Goal: Find specific fact: Find specific fact

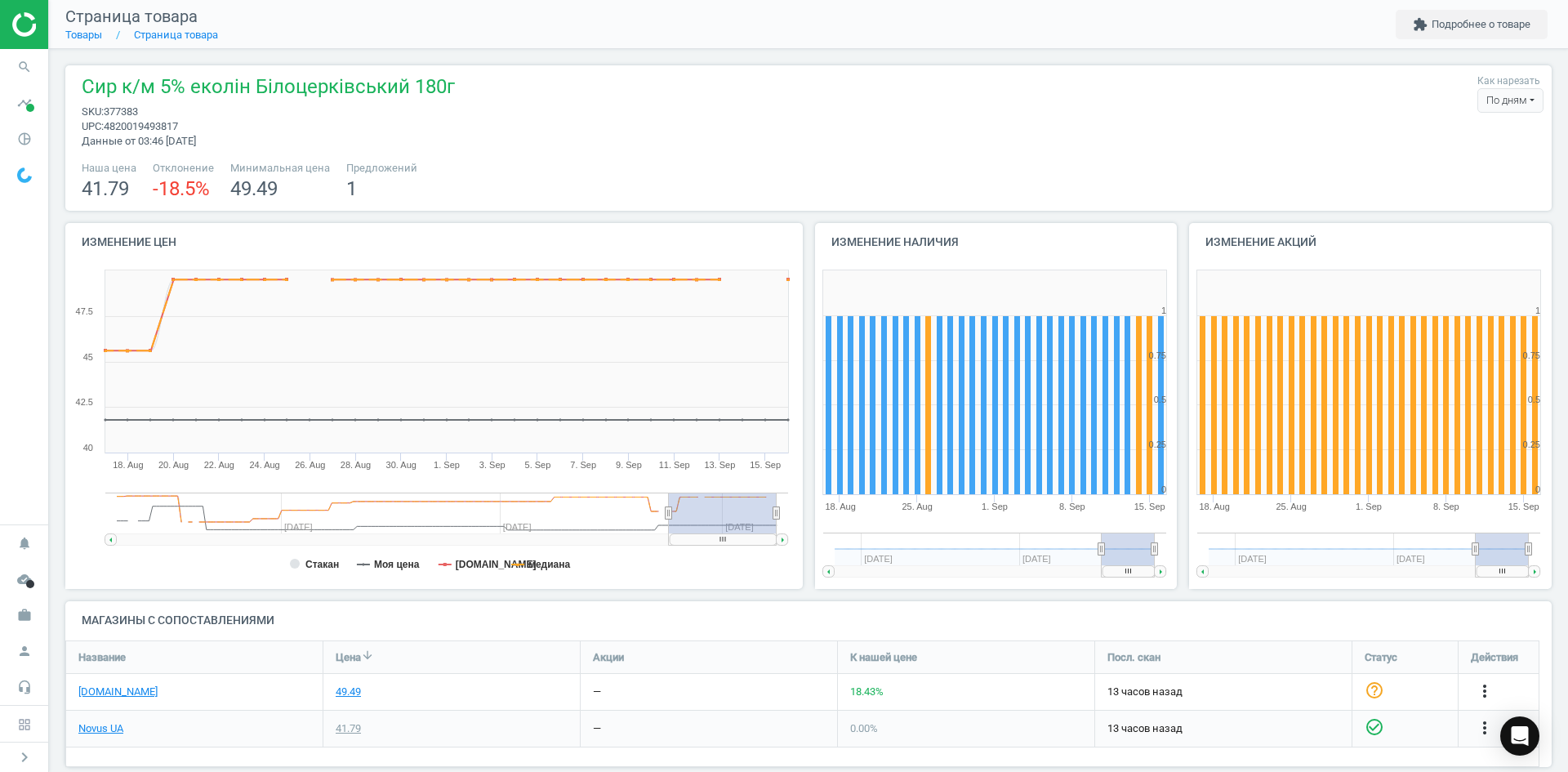
click at [17, 61] on icon "search" at bounding box center [24, 66] width 31 height 31
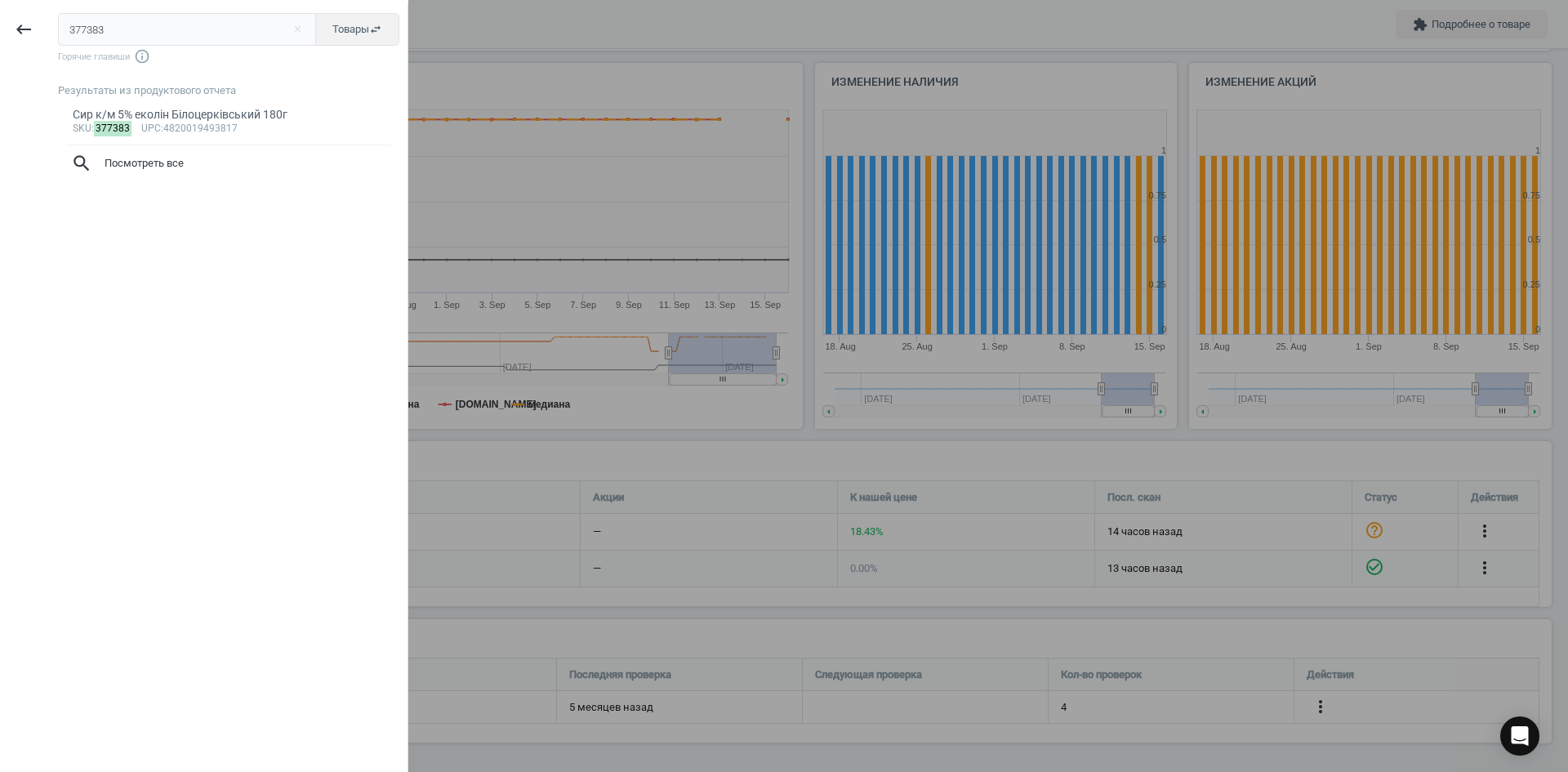
drag, startPoint x: 119, startPoint y: 33, endPoint x: 0, endPoint y: 12, distance: 120.8
click at [0, 12] on div "keyboard_backspace 377383 close Товары swap_horiz Горячие главиши info_outline …" at bounding box center [204, 388] width 408 height 772
type input "365782"
click at [166, 119] on div "Молоко 2,5% безлактозне Галичина пет.пляшка 870г" at bounding box center [229, 115] width 312 height 16
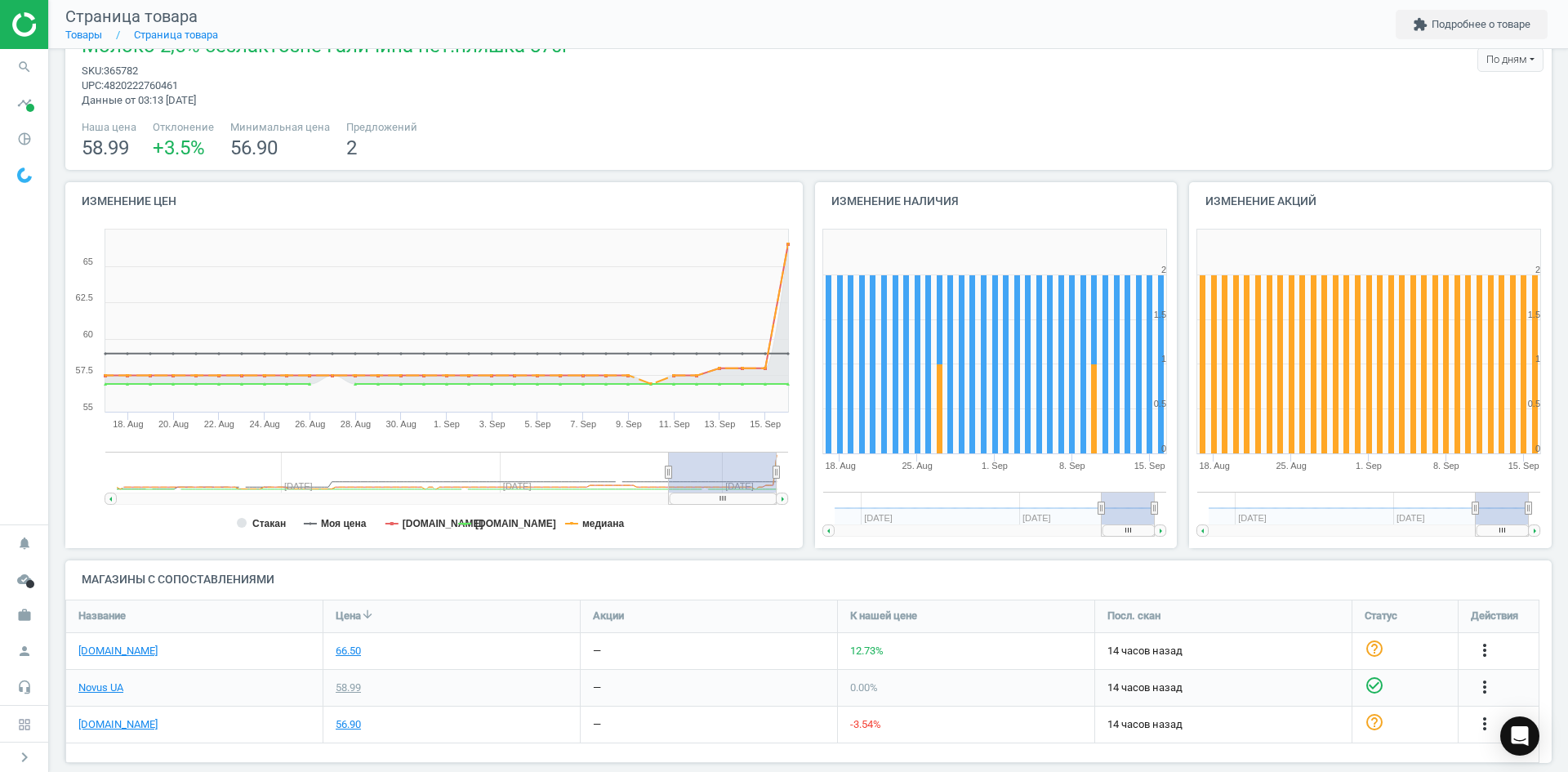
scroll to position [61, 0]
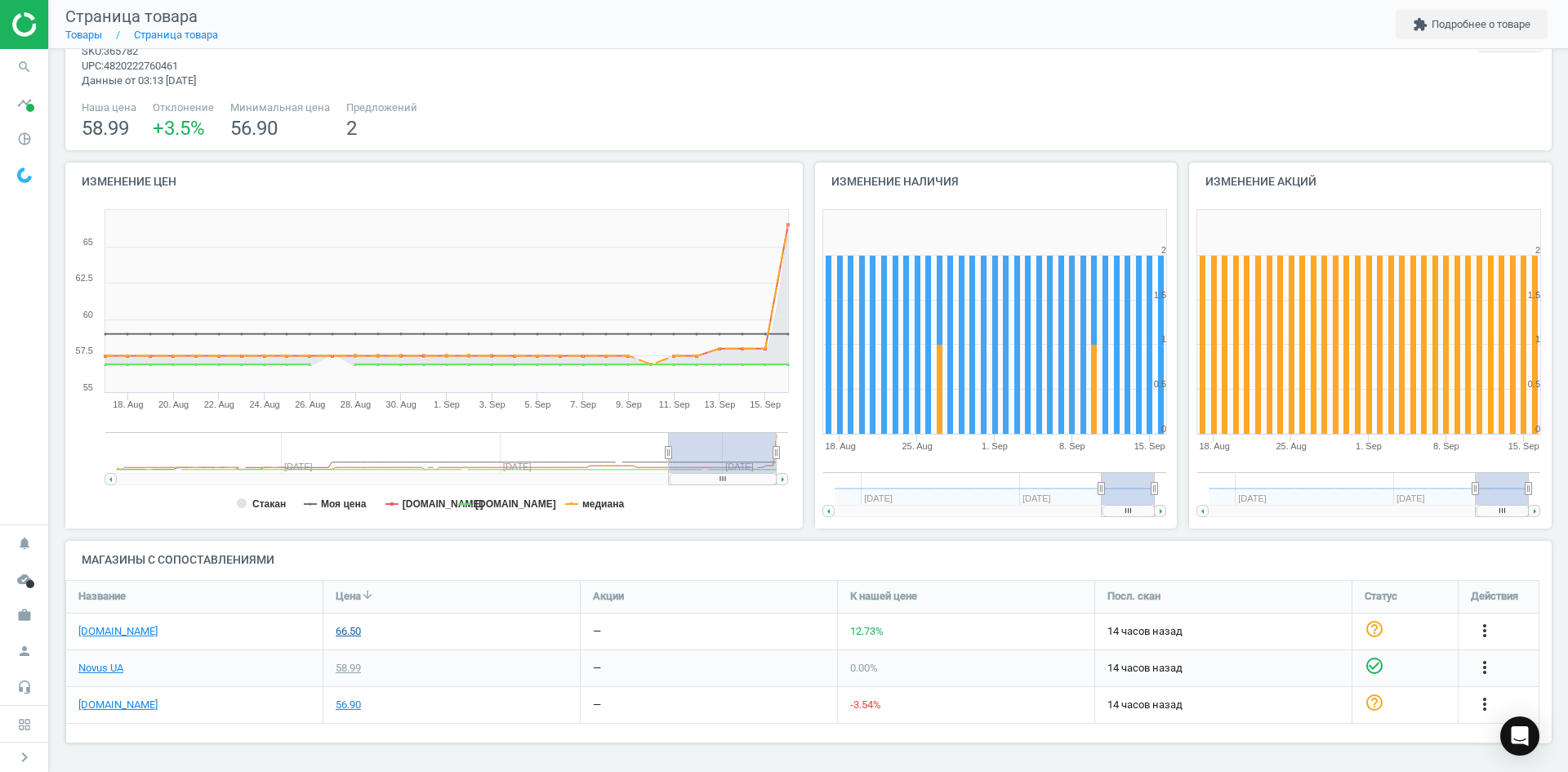
click at [355, 628] on div "66.50" at bounding box center [348, 632] width 25 height 15
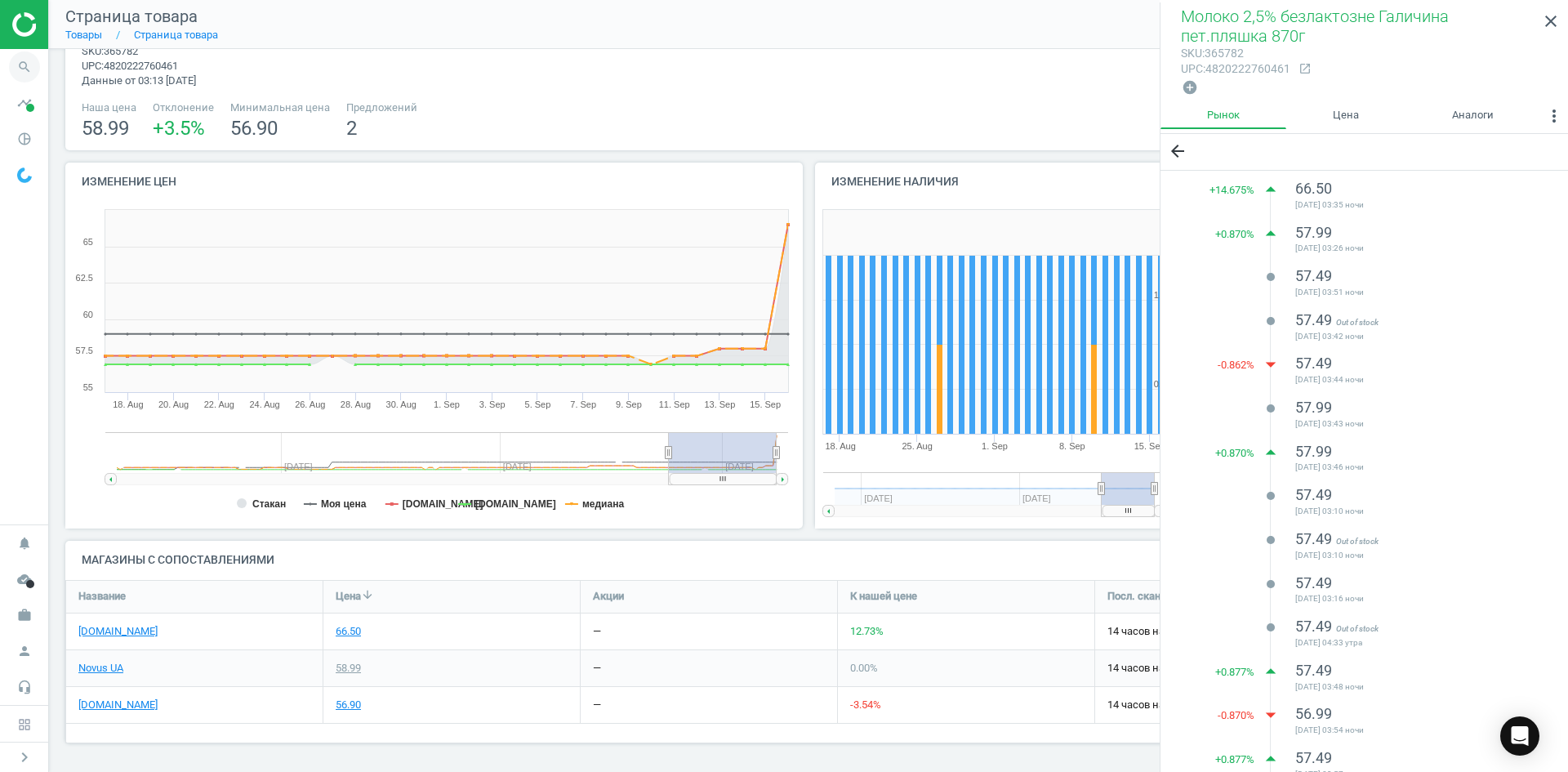
click at [18, 71] on icon "search" at bounding box center [24, 66] width 31 height 31
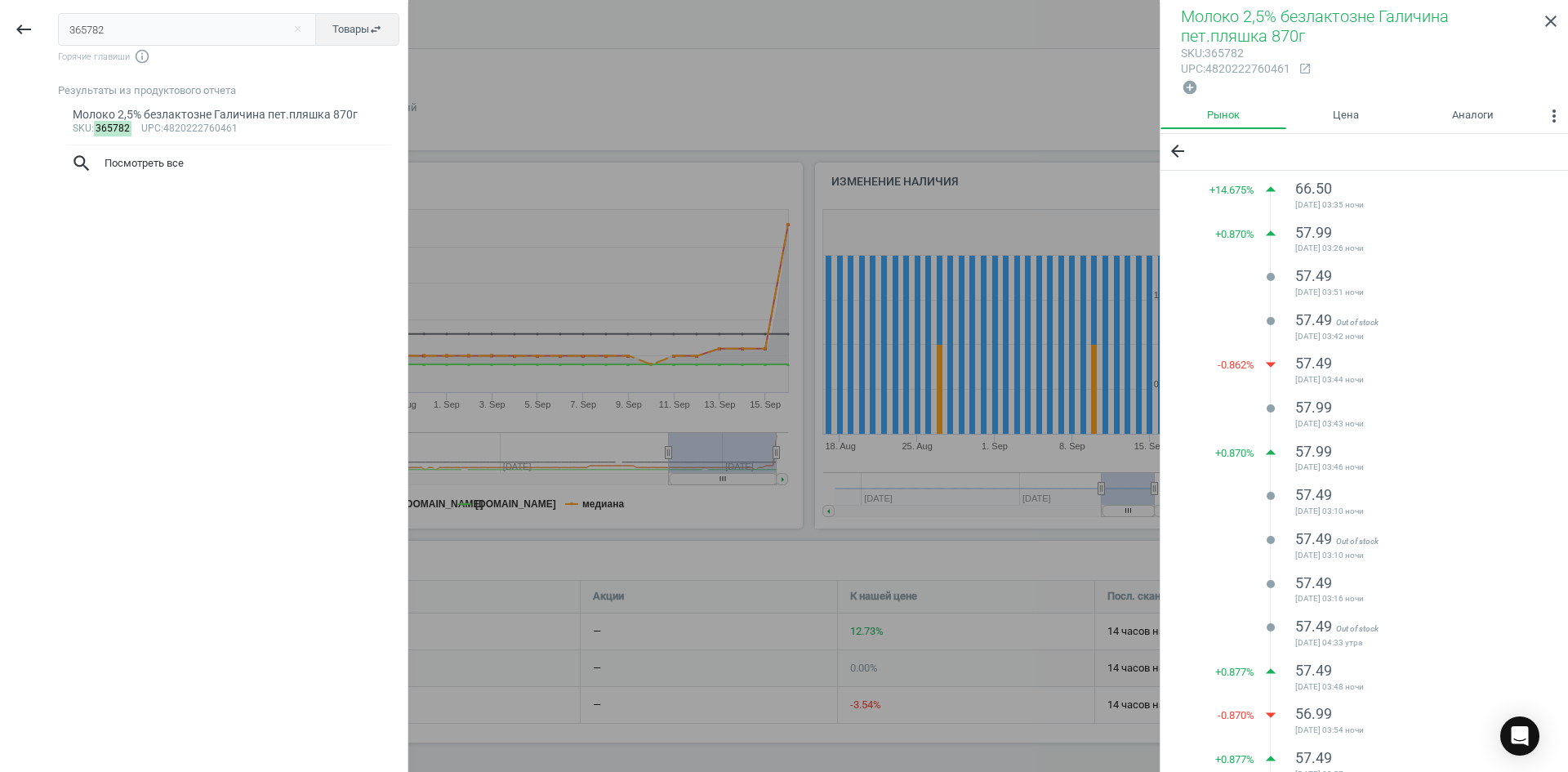
drag, startPoint x: 132, startPoint y: 32, endPoint x: 53, endPoint y: 12, distance: 81.5
click at [55, 12] on div "365782 close Товары swap_horiz Горячие главиши info_outline Результаты из проду…" at bounding box center [227, 388] width 360 height 772
type input "379383"
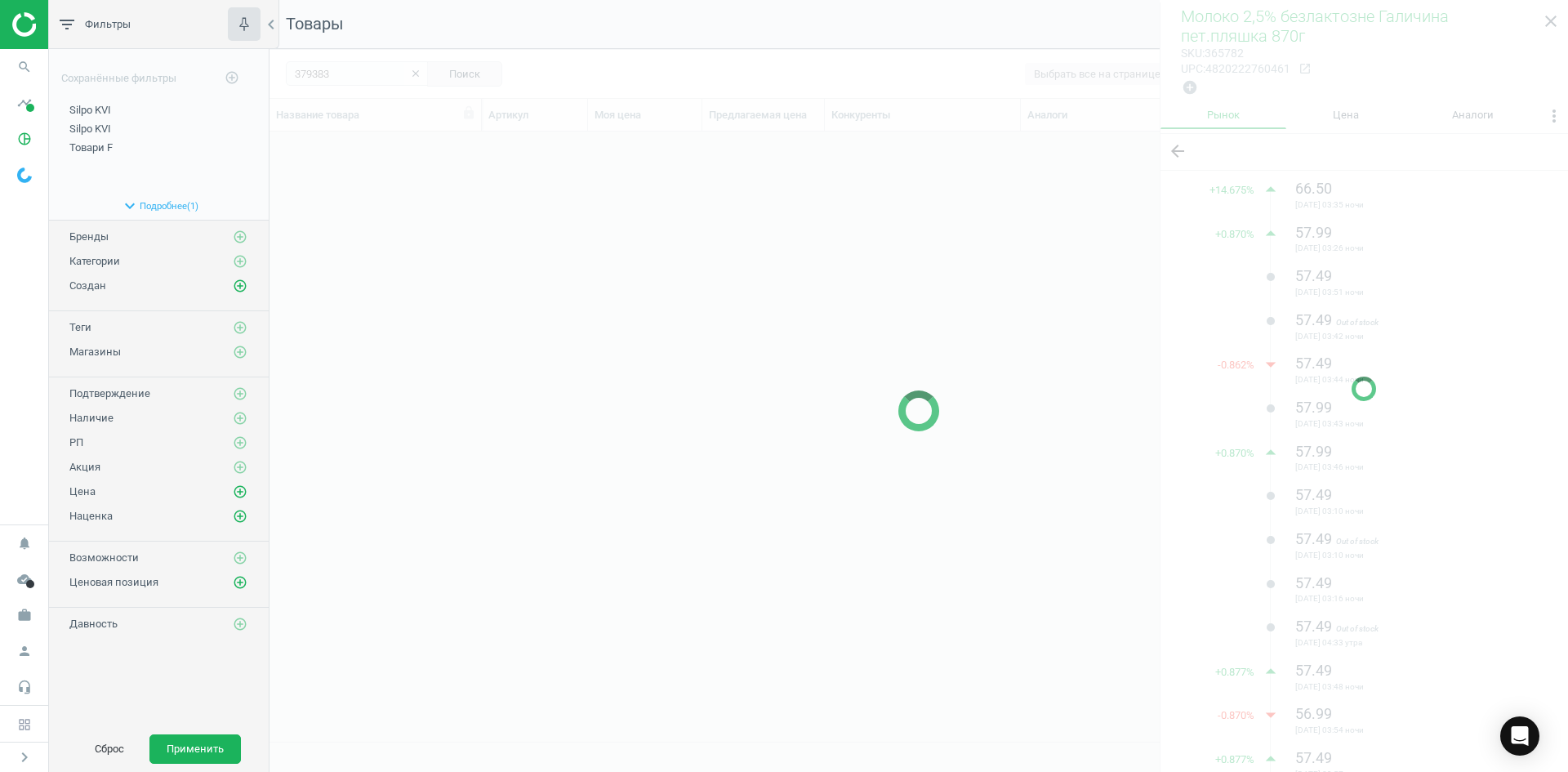
scroll to position [585, 1286]
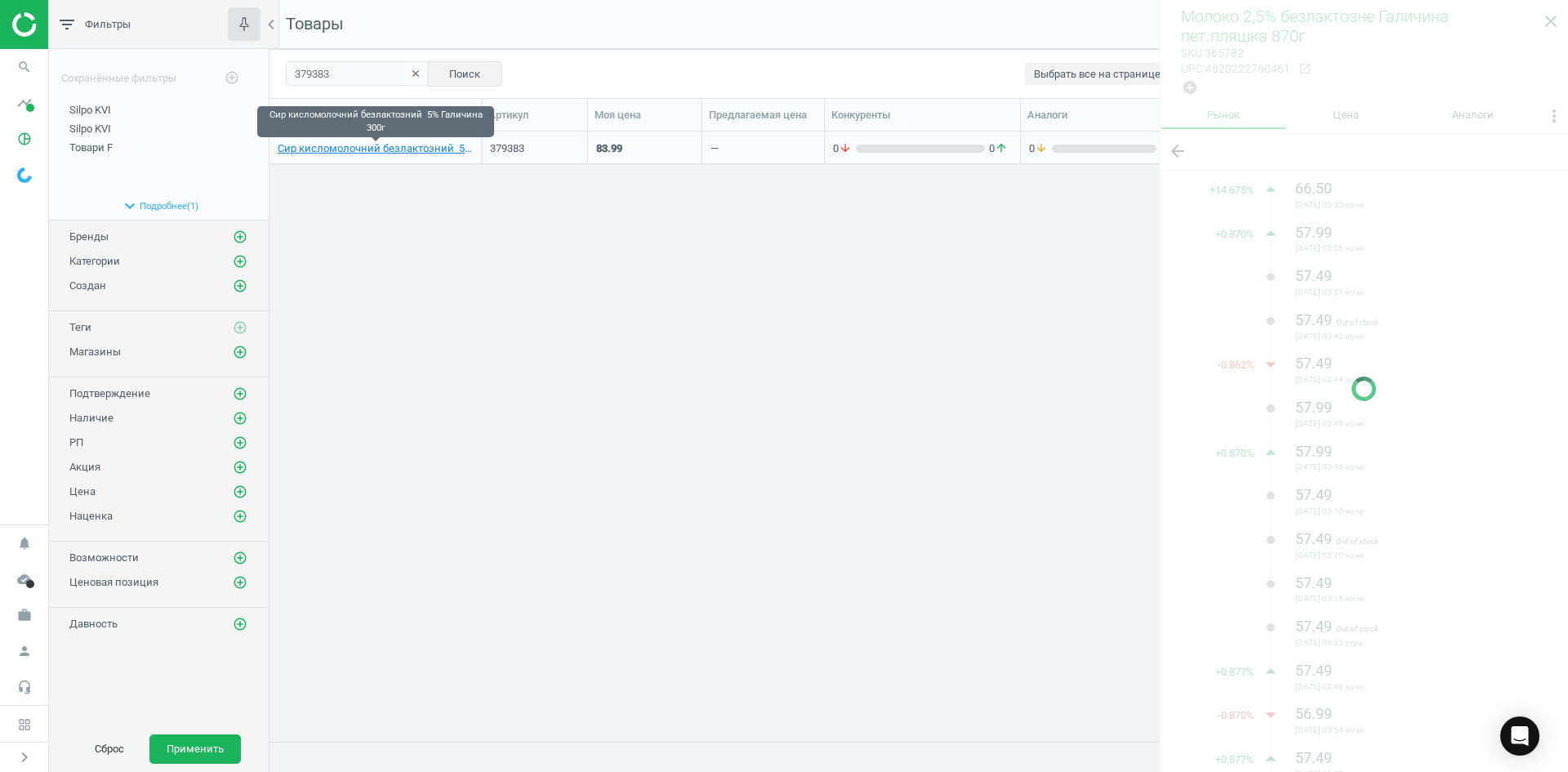
click at [386, 140] on div "Сир кисломолочний безлактозний 5% Галичина 300г" at bounding box center [375, 147] width 195 height 28
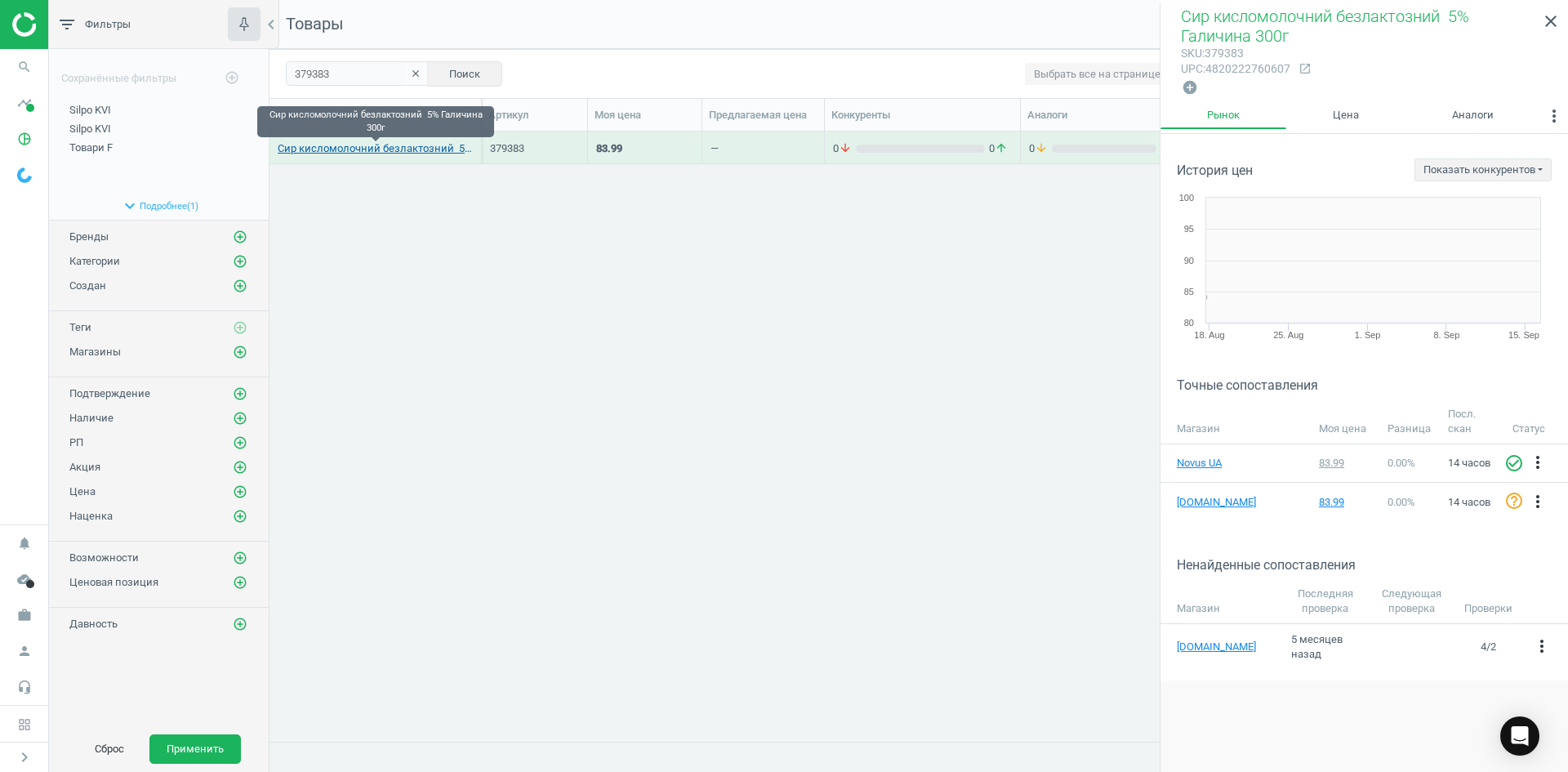
click at [386, 146] on link "Сир кисломолочний безлактозний 5% Галичина 300г" at bounding box center [375, 149] width 195 height 15
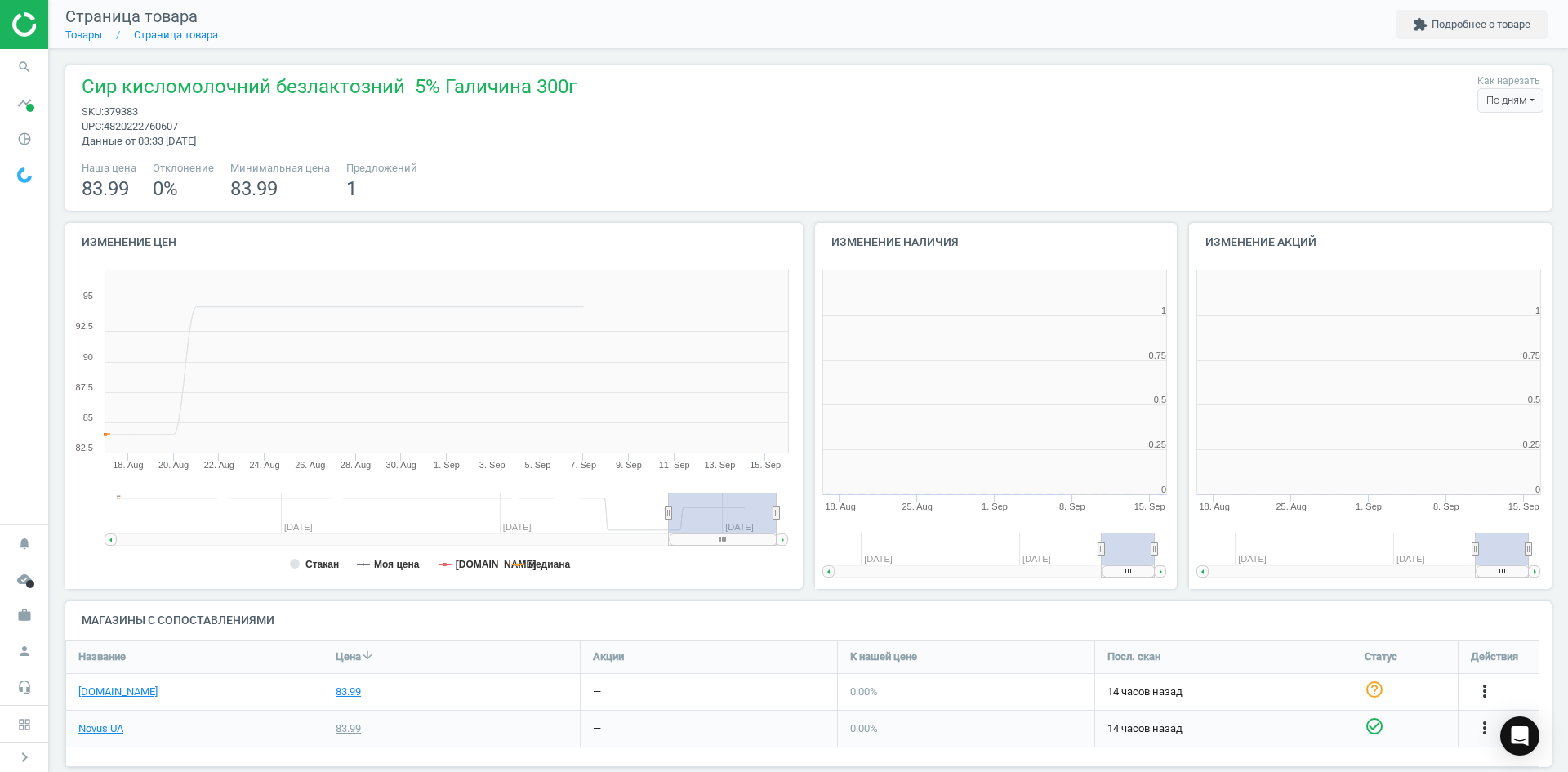
scroll to position [352, 385]
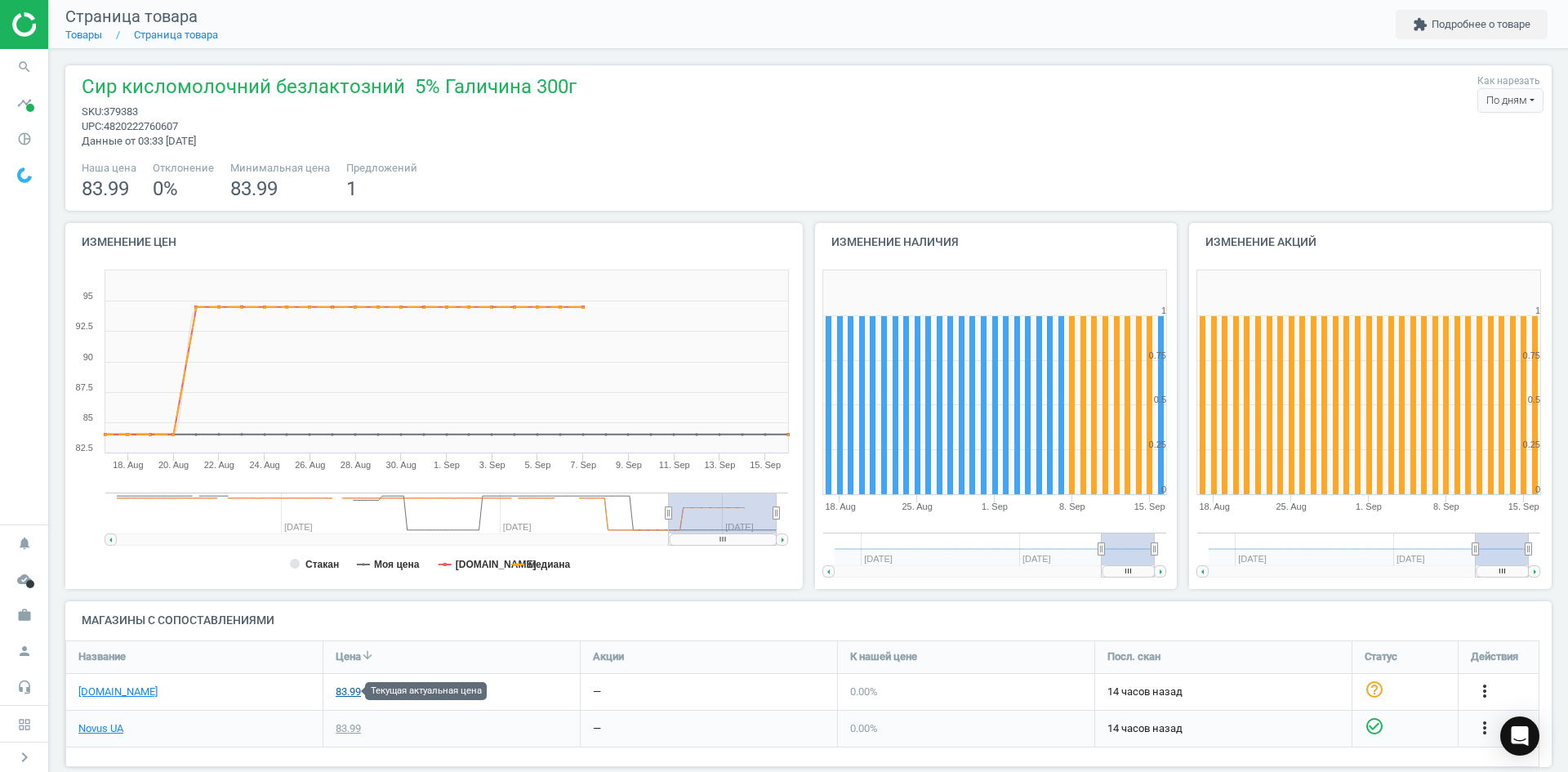
click at [343, 689] on div "83.99" at bounding box center [348, 692] width 25 height 15
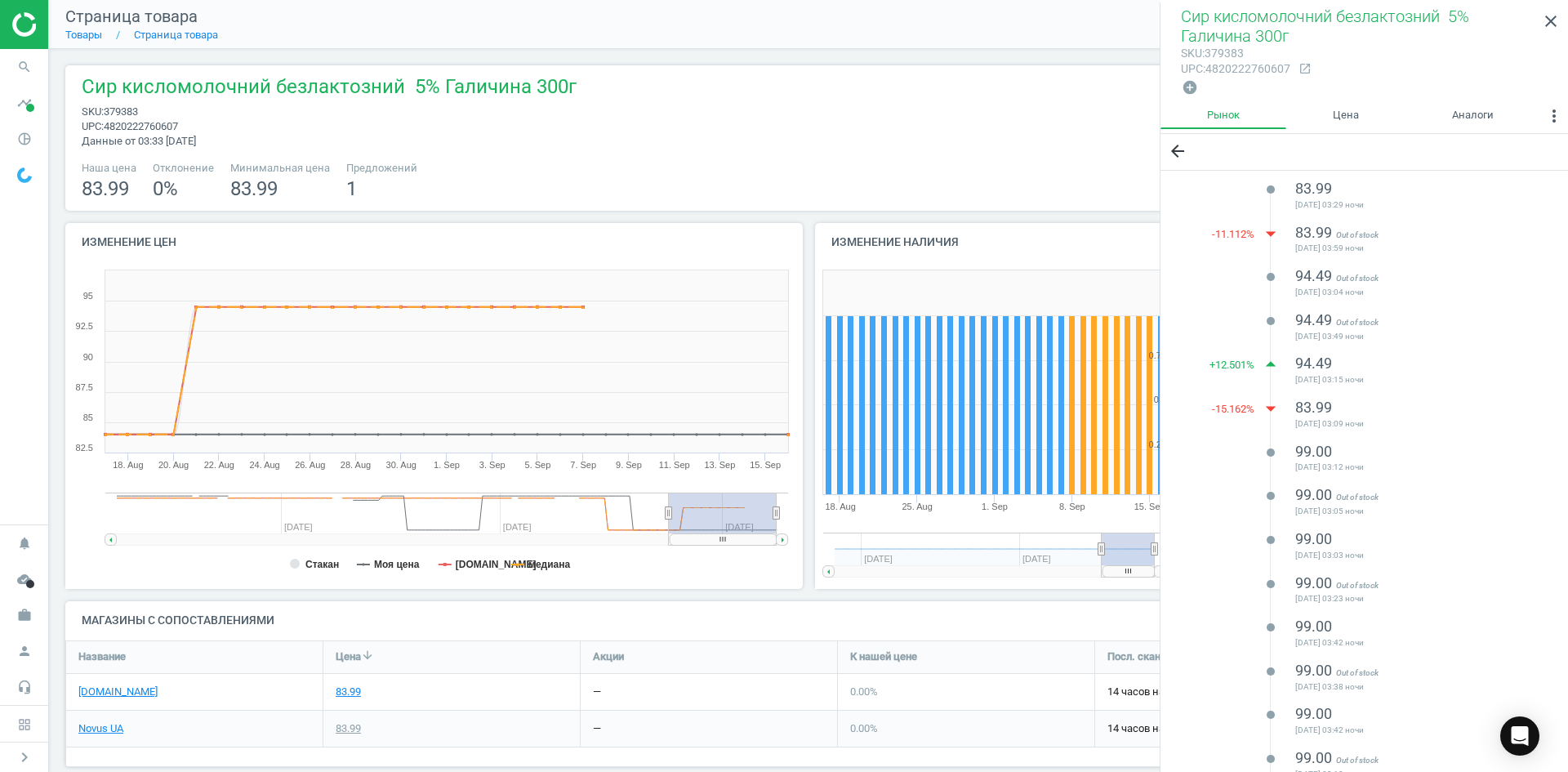
click at [1025, 38] on nav "Страница товара Товары Страница товара extension Подробнее о товаре" at bounding box center [809, 24] width 1519 height 49
